Goal: Entertainment & Leisure: Consume media (video, audio)

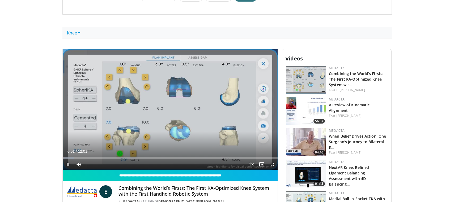
scroll to position [86, 0]
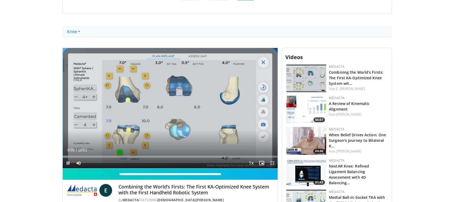
click at [273, 164] on span "Video Player" at bounding box center [272, 163] width 11 height 11
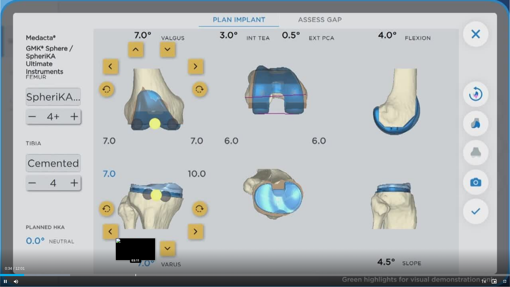
click at [135, 202] on div "Progress Bar" at bounding box center [135, 275] width 1 height 2
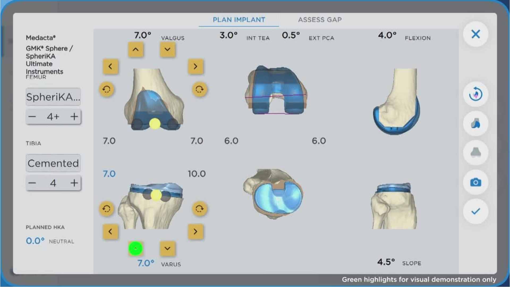
click at [298, 202] on video-js "**********" at bounding box center [255, 143] width 510 height 287
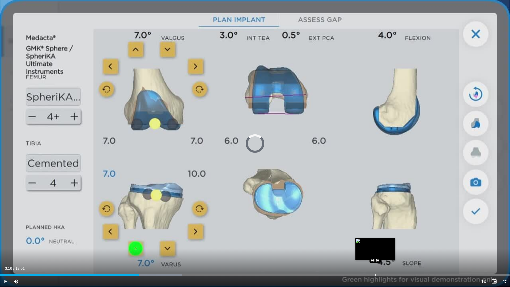
click at [375, 202] on div "Progress Bar" at bounding box center [375, 275] width 1 height 2
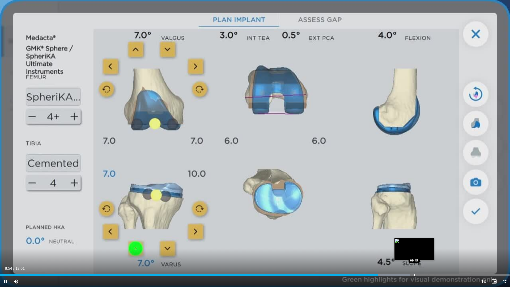
click at [414, 202] on div "Progress Bar" at bounding box center [414, 275] width 1 height 2
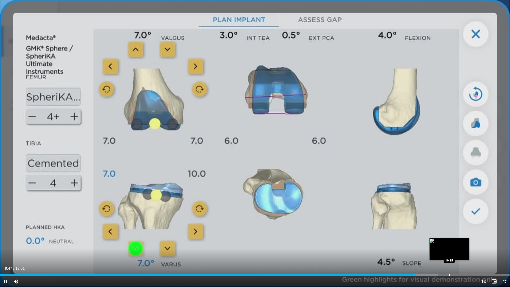
click at [449, 202] on div "Loaded : 85.93% 09:47 10:35" at bounding box center [255, 273] width 510 height 5
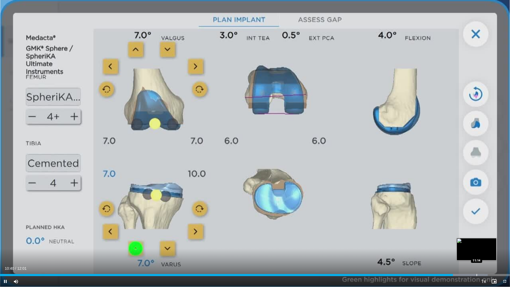
click at [453, 202] on div "Progress Bar" at bounding box center [476, 275] width 1 height 2
